Goal: Check status: Check status

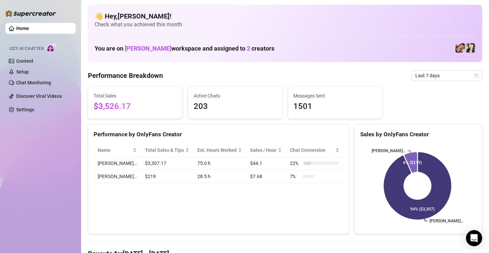
click at [50, 137] on div "Home Izzy AI Chatter Content Setup Chat Monitoring Discover Viral Videos Settin…" at bounding box center [40, 123] width 70 height 247
click at [438, 77] on span "Last 7 days" at bounding box center [446, 76] width 63 height 10
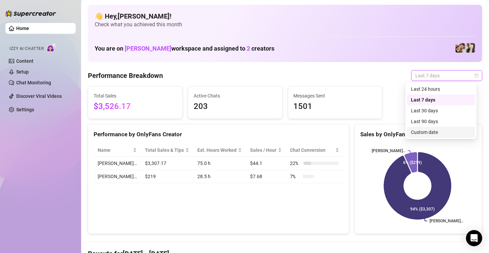
click at [426, 128] on div "Custom date" at bounding box center [441, 132] width 68 height 11
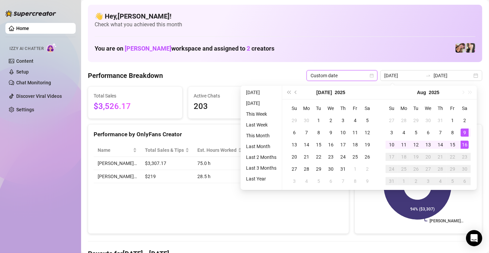
type input "[DATE]"
click at [464, 145] on div "16" at bounding box center [465, 145] width 8 height 8
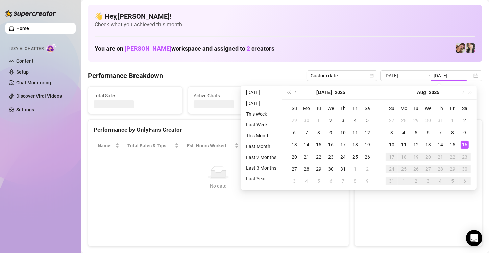
type input "[DATE]"
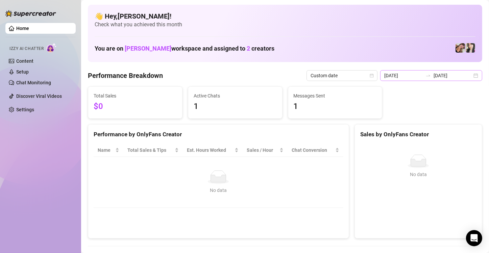
click at [469, 78] on div "[DATE] [DATE]" at bounding box center [431, 75] width 102 height 11
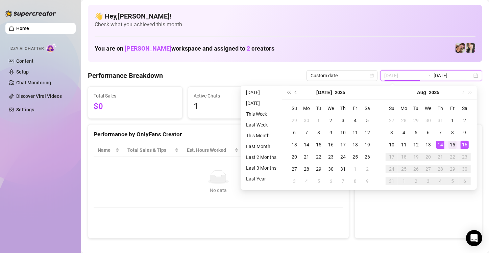
type input "[DATE]"
click at [450, 143] on div "15" at bounding box center [452, 145] width 8 height 8
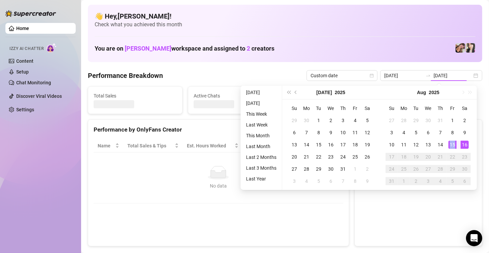
type input "[DATE]"
